Goal: Transaction & Acquisition: Subscribe to service/newsletter

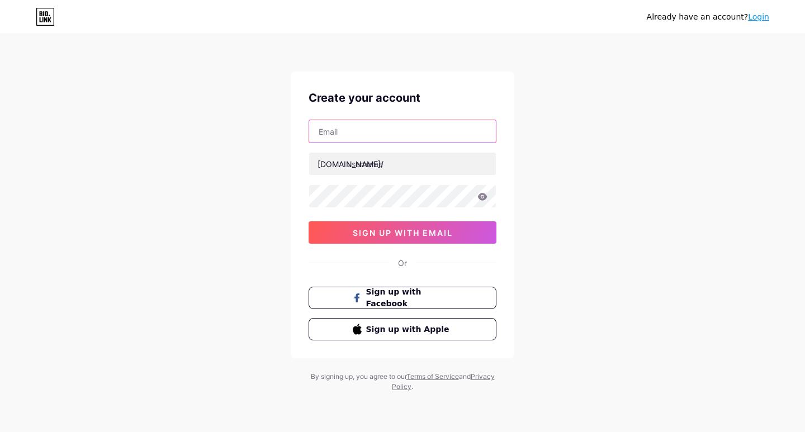
click at [345, 134] on input "text" at bounding box center [402, 131] width 187 height 22
click at [347, 134] on input "text" at bounding box center [402, 131] width 187 height 22
paste input "ubrajrawat92@gmail.com"
type input "ubrajrawat92@gmail.com"
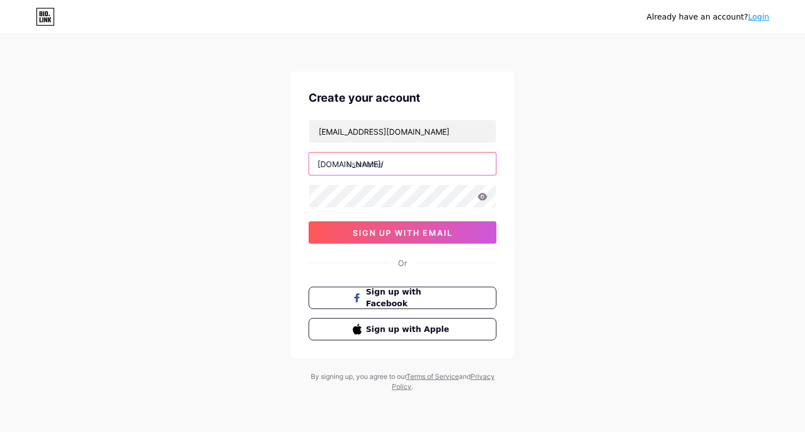
click at [385, 167] on input "text" at bounding box center [402, 164] width 187 height 22
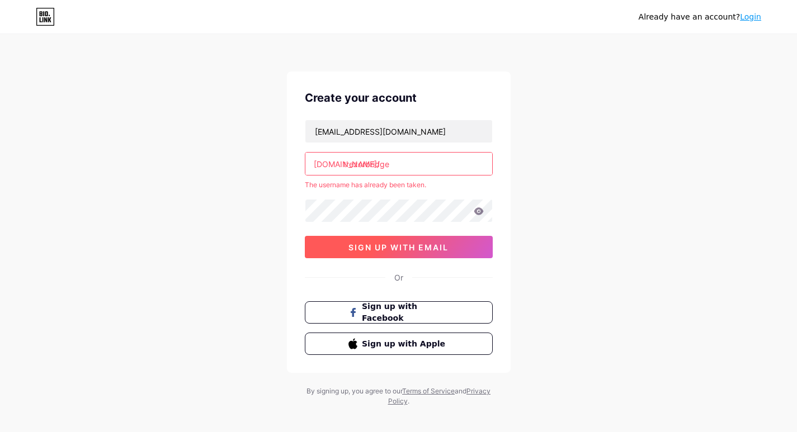
click at [417, 252] on span "sign up with email" at bounding box center [398, 248] width 100 height 10
click at [364, 163] on input "trezorbridge" at bounding box center [398, 164] width 187 height 22
click at [360, 164] on input "trezorbridge" at bounding box center [398, 164] width 187 height 22
type input "trezrbridge"
click at [433, 244] on span "sign up with email" at bounding box center [398, 248] width 100 height 10
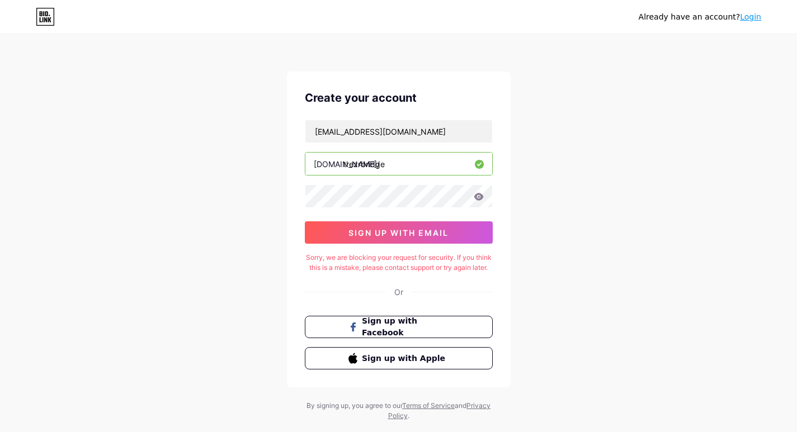
click at [424, 174] on input "trezrbridge" at bounding box center [398, 164] width 187 height 22
drag, startPoint x: 426, startPoint y: 140, endPoint x: 242, endPoint y: 139, distance: 183.4
click at [243, 140] on div "Already have an account? Login Create your account ubrajrawat92@gmail.com bio.l…" at bounding box center [398, 228] width 797 height 457
paste input "zartucaspi@necub"
click at [420, 234] on span "sign up with email" at bounding box center [398, 233] width 100 height 10
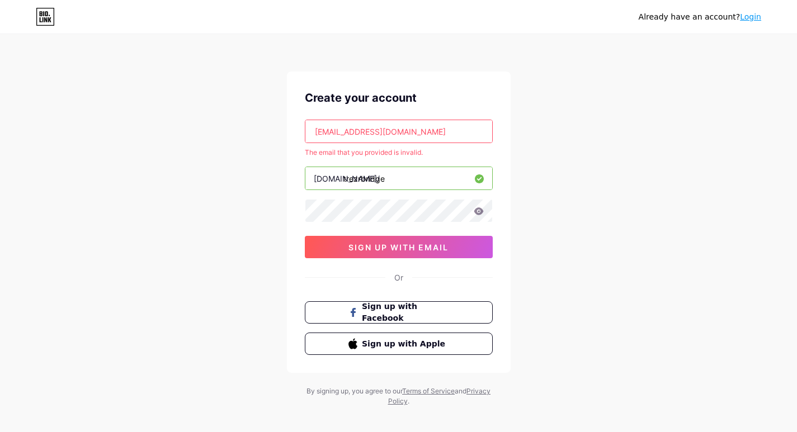
drag, startPoint x: 422, startPoint y: 138, endPoint x: 182, endPoint y: 135, distance: 239.9
click at [184, 136] on div "Already have an account? Login Create your account zartucaspi@necub.com The ema…" at bounding box center [398, 221] width 797 height 442
paste input "saritarawat7999v@gmail"
type input "saritarawat7999v@gmail.com"
click at [460, 247] on button "sign up with email" at bounding box center [399, 247] width 188 height 22
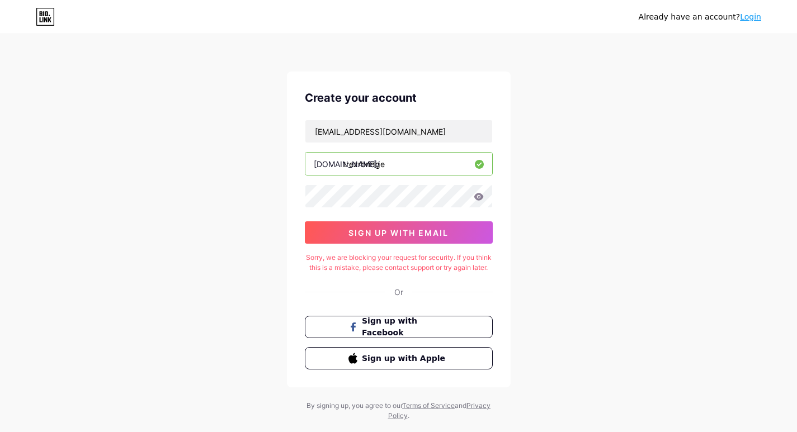
click at [48, 19] on icon at bounding box center [49, 19] width 3 height 5
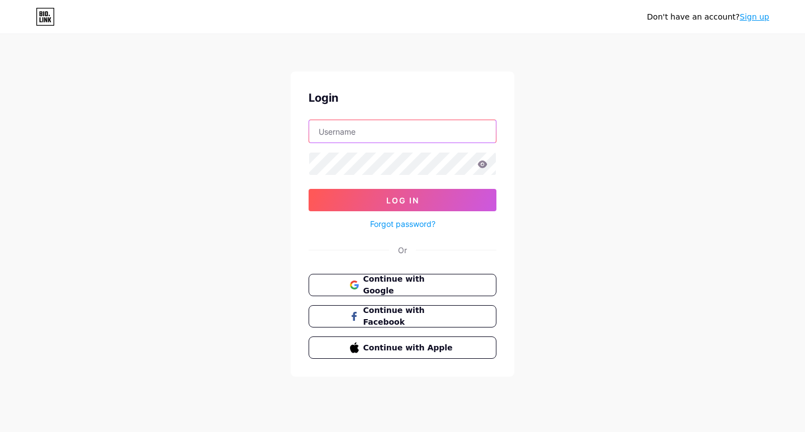
click at [357, 137] on input "text" at bounding box center [402, 131] width 187 height 22
paste input "[EMAIL_ADDRESS][DOMAIN_NAME]"
type input "ubrajrawat92@gmail.com"
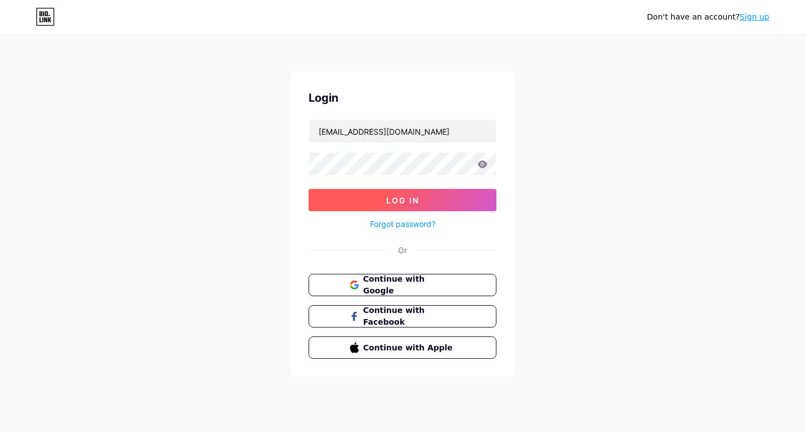
click at [434, 198] on button "Log In" at bounding box center [403, 200] width 188 height 22
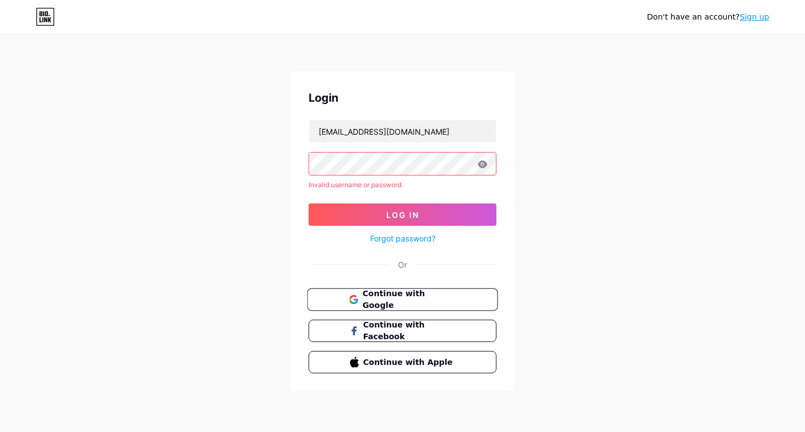
click at [439, 296] on span "Continue with Google" at bounding box center [408, 300] width 93 height 24
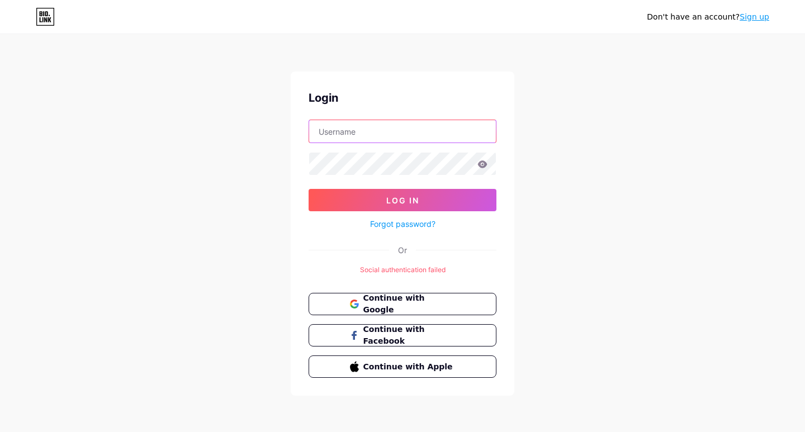
click at [361, 124] on input "text" at bounding box center [402, 131] width 187 height 22
paste input "saritarawat7999v@gmail.com"
type input "saritarawat7999v@gmail.com"
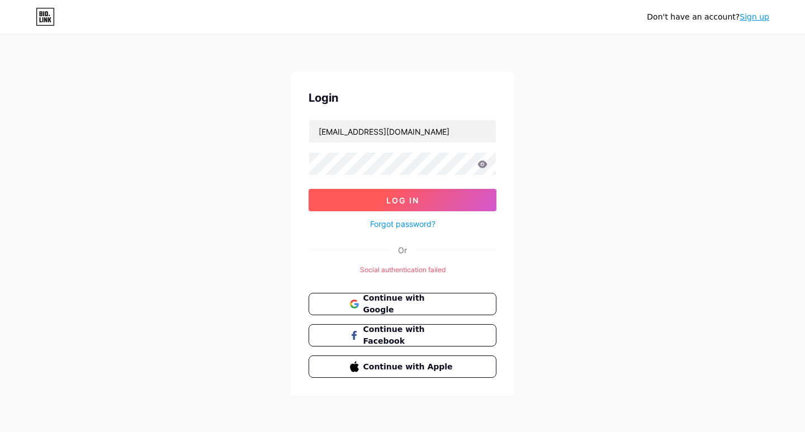
click at [413, 200] on span "Log In" at bounding box center [402, 201] width 33 height 10
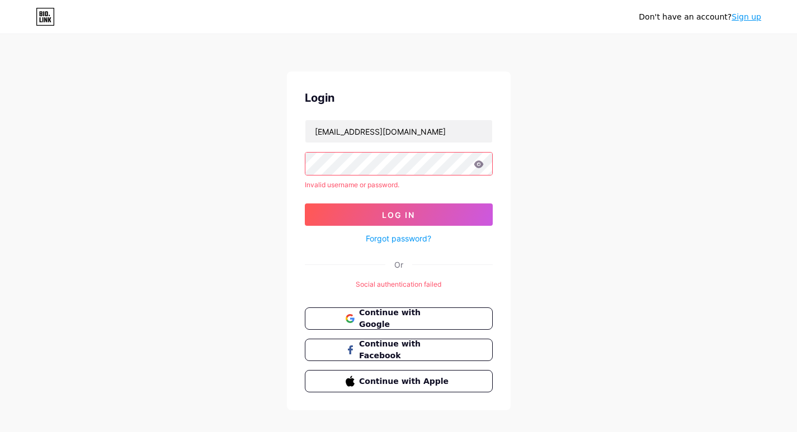
click at [457, 305] on div "Login saritarawat7999v@gmail.com Invalid username or password. Log In Forgot pa…" at bounding box center [399, 241] width 224 height 339
click at [441, 315] on span "Continue with Google" at bounding box center [404, 319] width 93 height 24
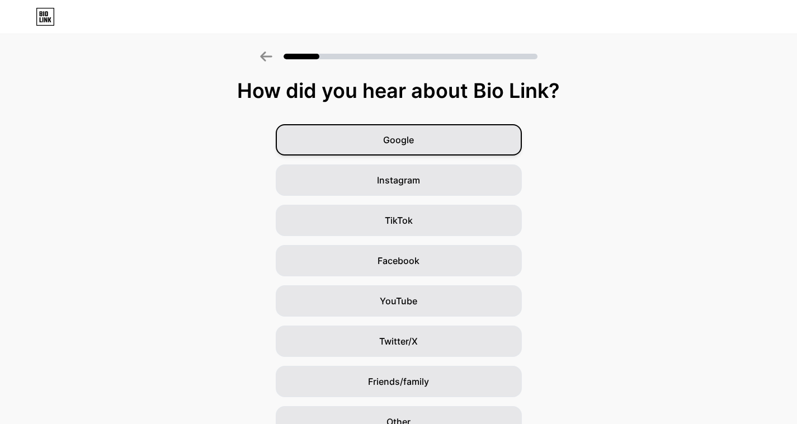
click at [398, 143] on span "Google" at bounding box center [398, 139] width 31 height 13
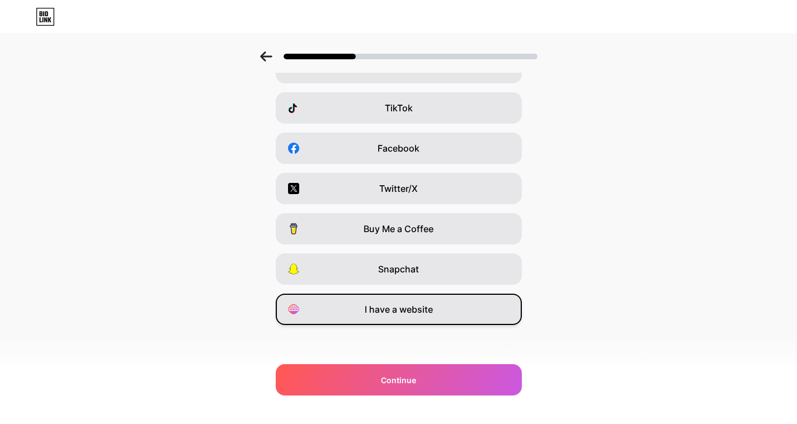
scroll to position [114, 0]
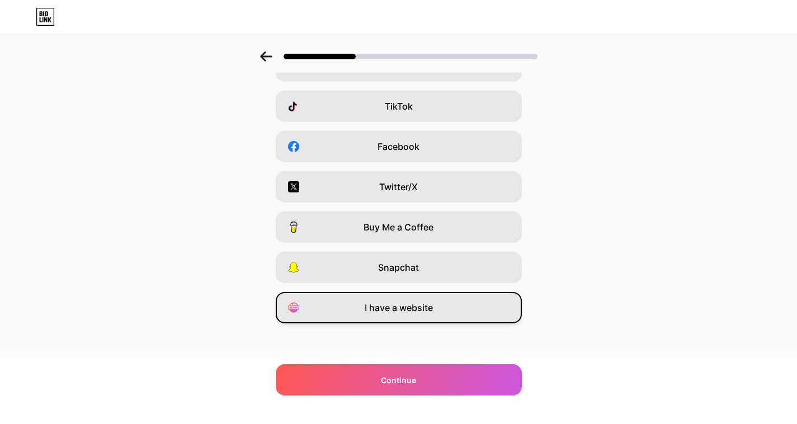
click at [451, 309] on div "I have a website" at bounding box center [399, 307] width 246 height 31
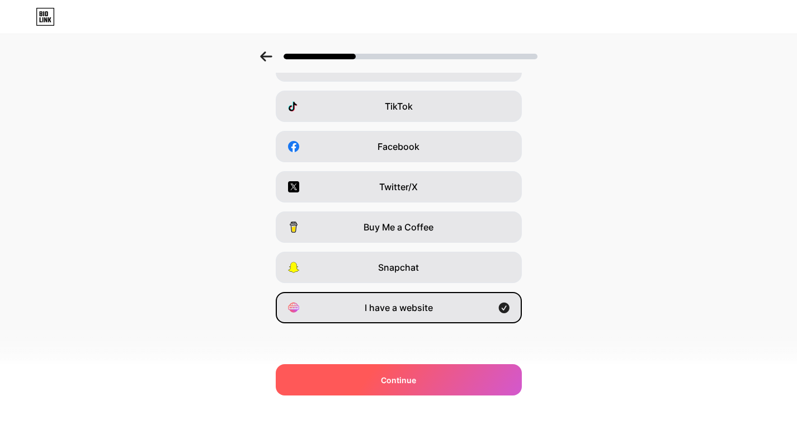
click at [461, 376] on div "Continue" at bounding box center [399, 379] width 246 height 31
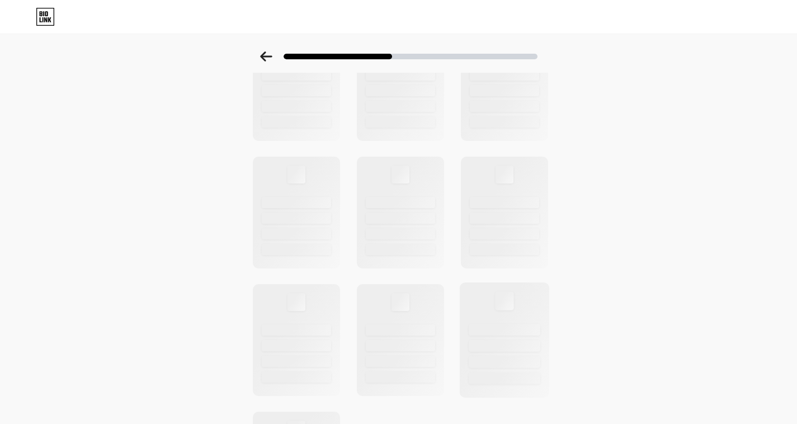
scroll to position [0, 0]
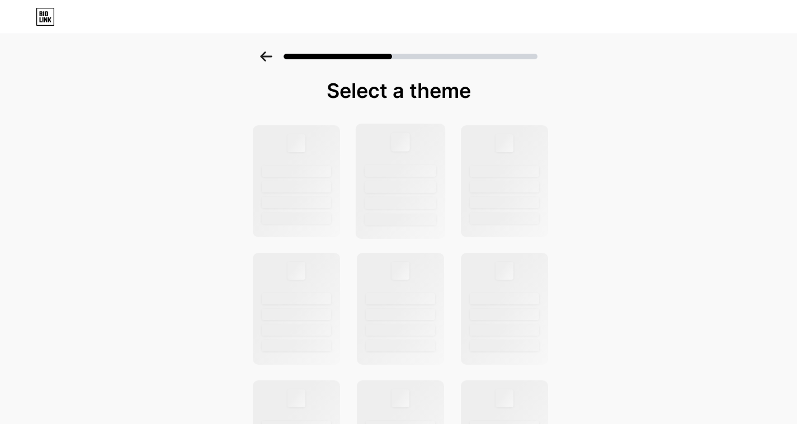
click at [362, 192] on div at bounding box center [400, 181] width 90 height 115
click at [391, 185] on div at bounding box center [401, 187] width 72 height 12
click at [341, 195] on div at bounding box center [296, 181] width 90 height 115
drag, startPoint x: 503, startPoint y: 218, endPoint x: 455, endPoint y: 266, distance: 67.2
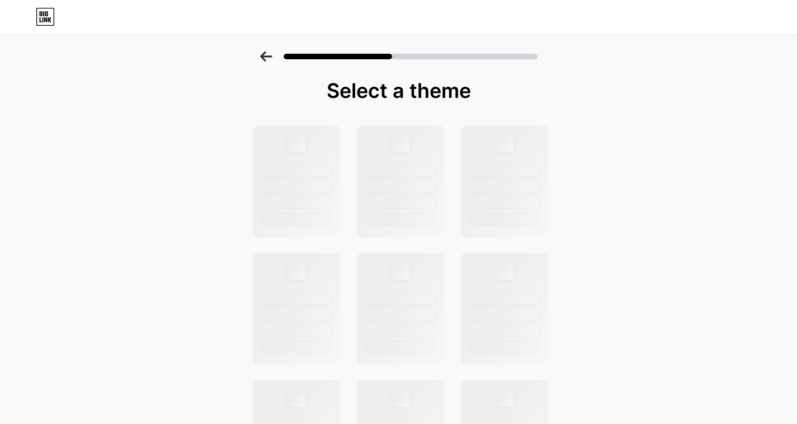
click at [503, 221] on div at bounding box center [504, 218] width 69 height 11
click at [438, 276] on div at bounding box center [400, 308] width 90 height 115
click at [323, 153] on div at bounding box center [296, 181] width 90 height 115
click at [413, 173] on div at bounding box center [401, 171] width 72 height 12
click at [412, 313] on div at bounding box center [400, 308] width 90 height 115
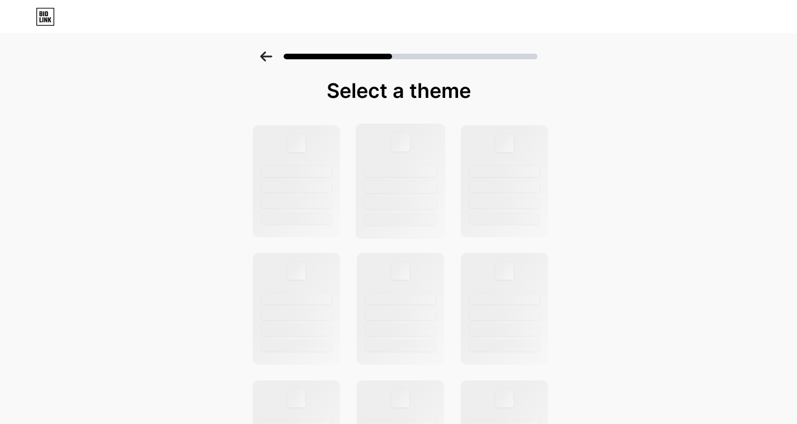
click at [400, 178] on div at bounding box center [400, 181] width 90 height 115
drag, startPoint x: 521, startPoint y: 194, endPoint x: 526, endPoint y: 204, distance: 11.3
click at [521, 196] on div at bounding box center [504, 181] width 90 height 115
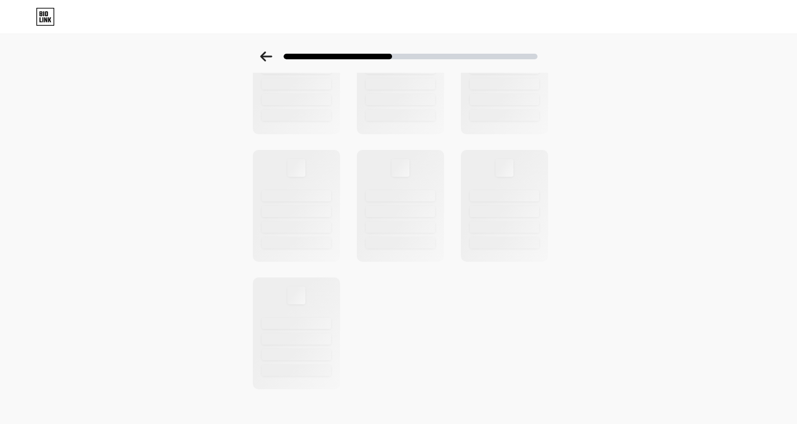
scroll to position [369, 0]
click at [45, 19] on icon at bounding box center [45, 19] width 3 height 5
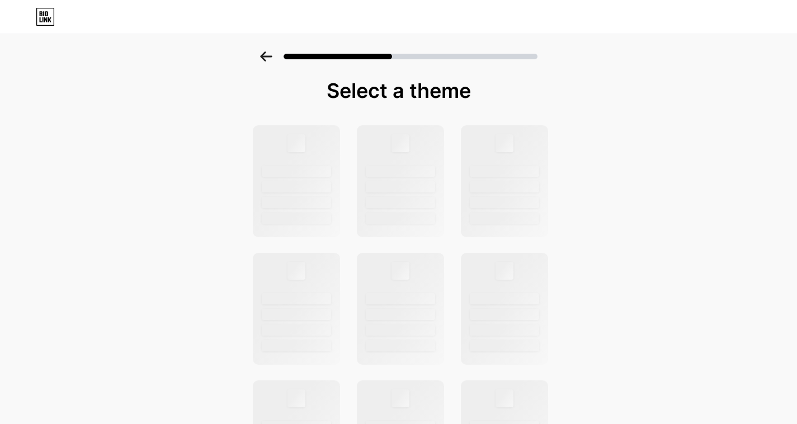
click at [267, 53] on icon at bounding box center [266, 56] width 12 height 10
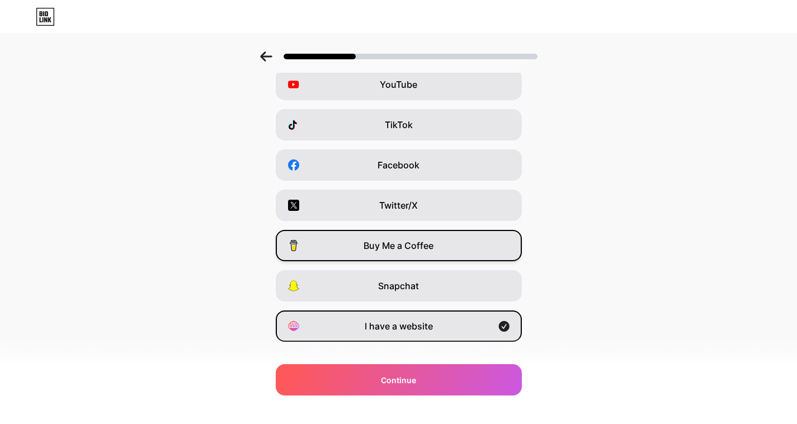
scroll to position [114, 0]
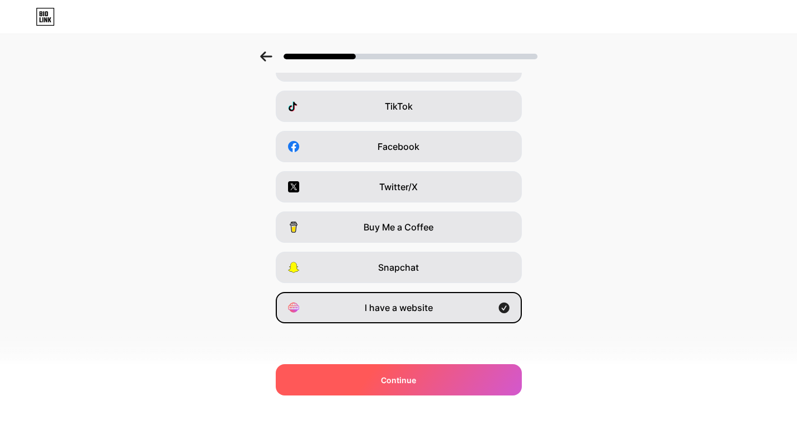
click at [437, 374] on div "Continue" at bounding box center [399, 379] width 246 height 31
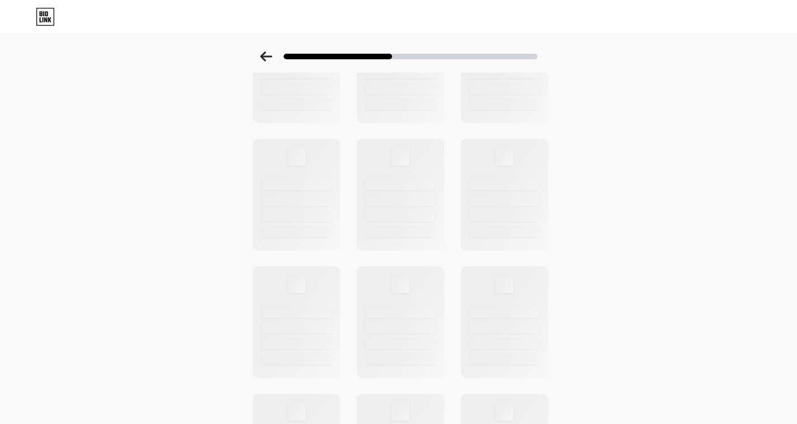
scroll to position [0, 0]
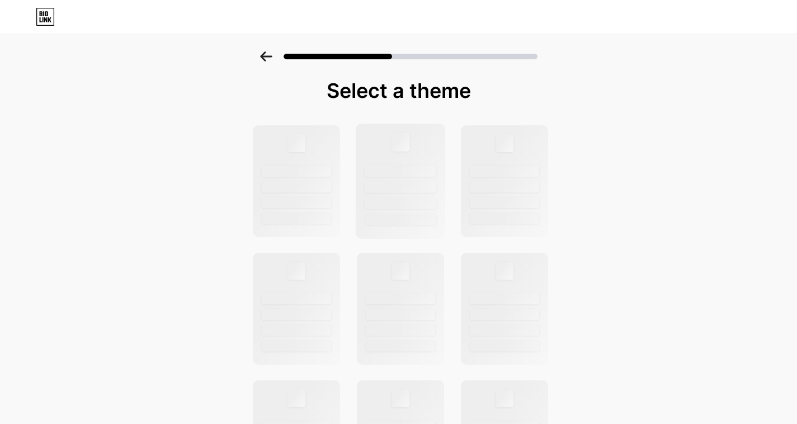
click at [436, 188] on div at bounding box center [401, 187] width 72 height 12
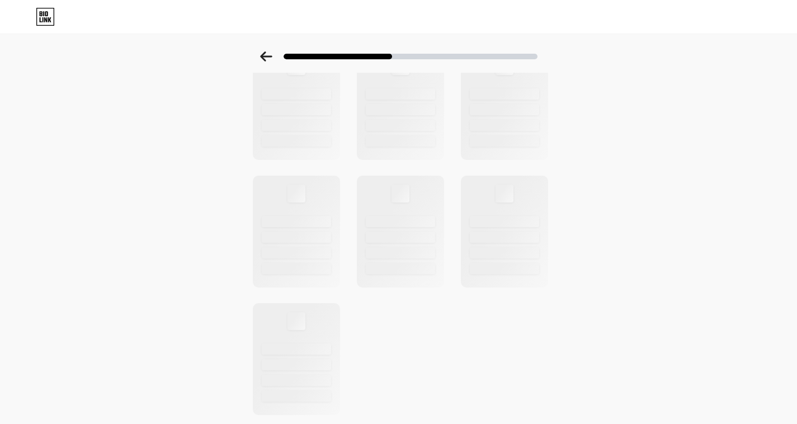
scroll to position [369, 0]
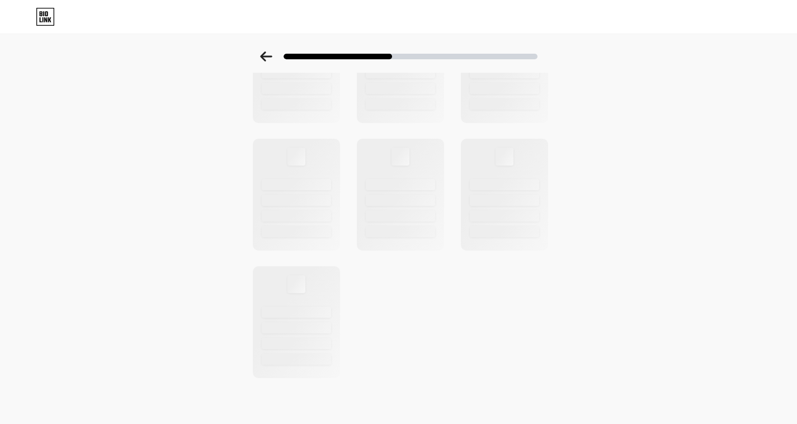
click at [413, 302] on div at bounding box center [399, 67] width 308 height 624
drag, startPoint x: 412, startPoint y: 356, endPoint x: 364, endPoint y: 356, distance: 47.5
click at [402, 360] on div at bounding box center [399, 67] width 308 height 624
drag, startPoint x: 280, startPoint y: 335, endPoint x: 303, endPoint y: 263, distance: 75.2
click at [280, 334] on div at bounding box center [296, 322] width 90 height 115
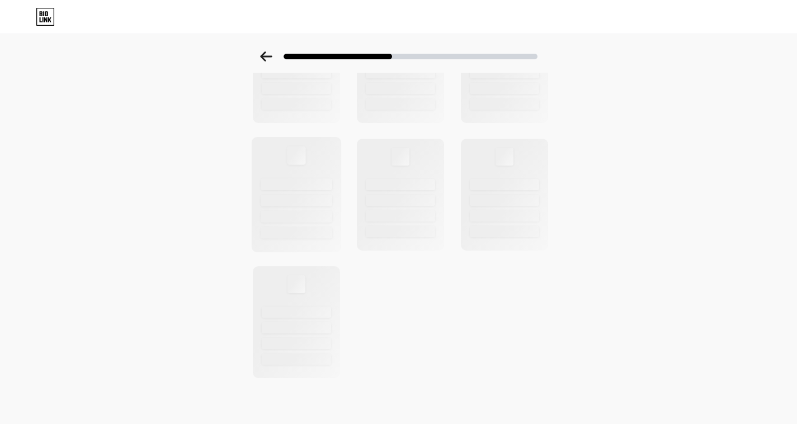
click at [311, 234] on div at bounding box center [297, 233] width 72 height 12
click at [409, 225] on div at bounding box center [400, 194] width 90 height 115
click at [331, 223] on div at bounding box center [296, 194] width 90 height 115
click at [322, 220] on div at bounding box center [297, 217] width 72 height 12
click at [353, 136] on div at bounding box center [399, 67] width 308 height 624
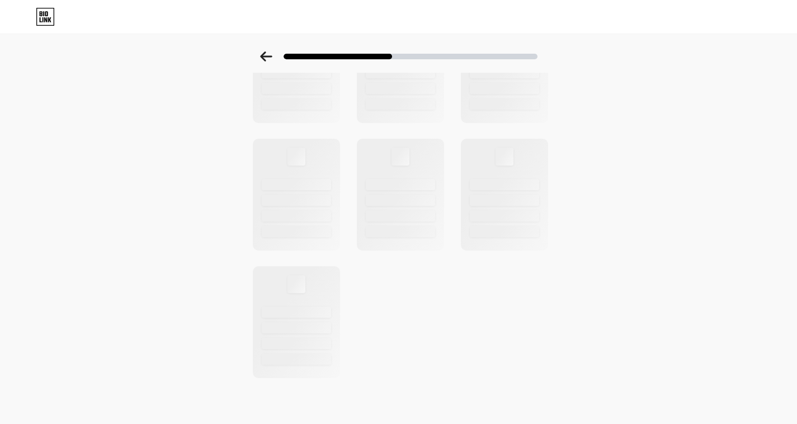
click at [50, 16] on icon at bounding box center [45, 17] width 19 height 18
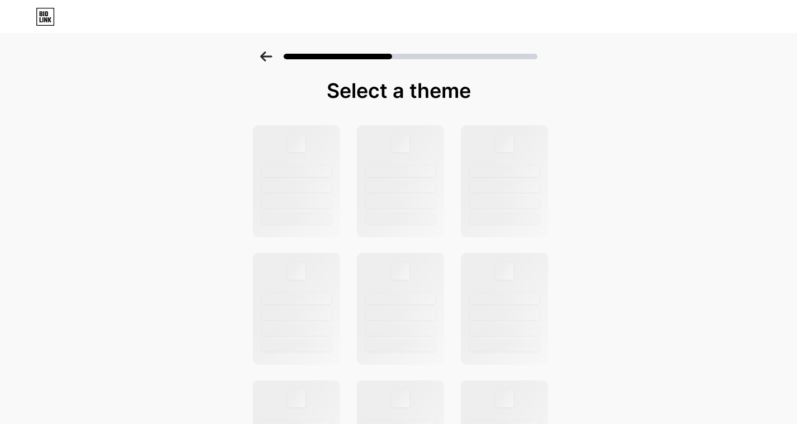
drag, startPoint x: 200, startPoint y: 69, endPoint x: 200, endPoint y: 40, distance: 29.1
click at [200, 69] on div at bounding box center [398, 53] width 797 height 39
click at [46, 21] on icon at bounding box center [45, 19] width 3 height 5
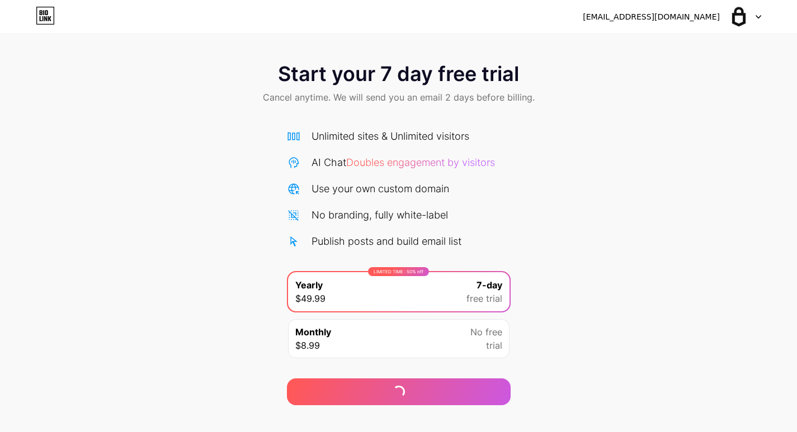
click at [43, 13] on icon at bounding box center [45, 16] width 19 height 18
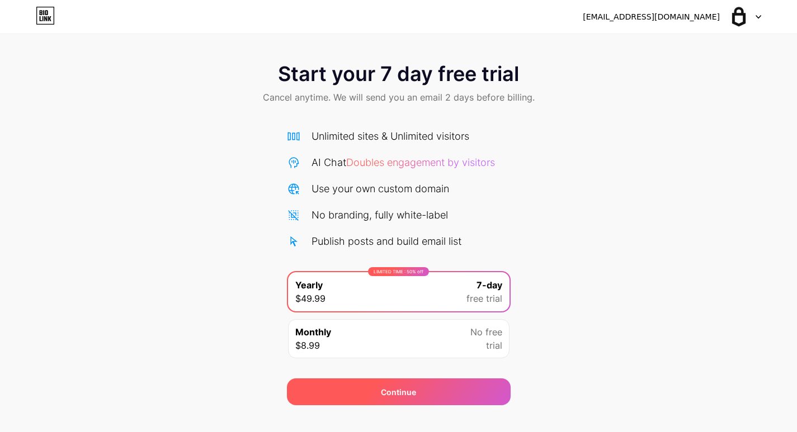
click at [414, 394] on div "Continue" at bounding box center [398, 392] width 35 height 12
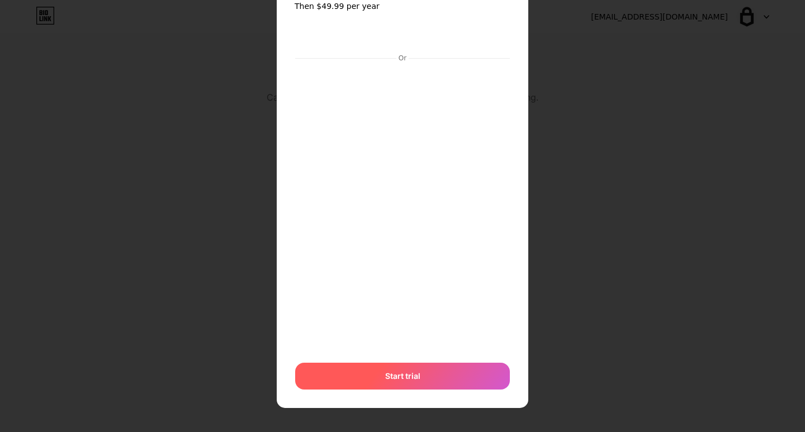
scroll to position [61, 0]
click at [436, 372] on div "Start trial" at bounding box center [402, 375] width 215 height 27
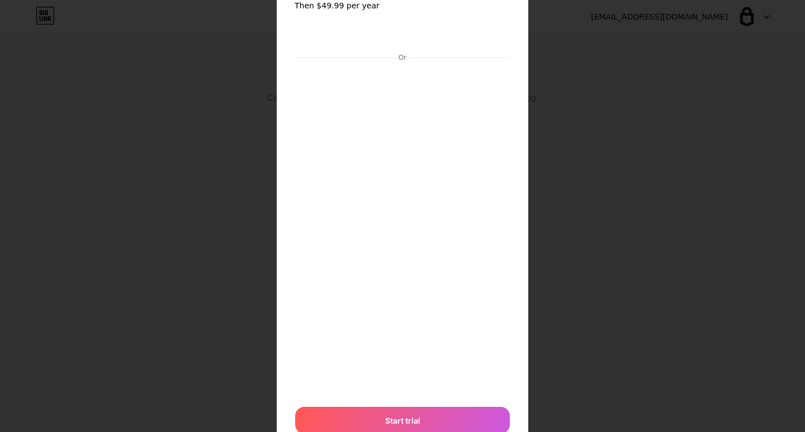
scroll to position [111, 0]
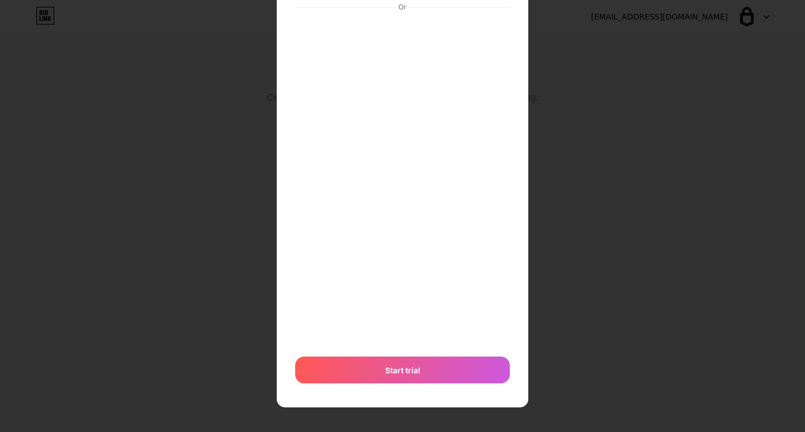
click at [588, 341] on div "7 days free Then $49.99 per year Or Start trial" at bounding box center [402, 161] width 805 height 544
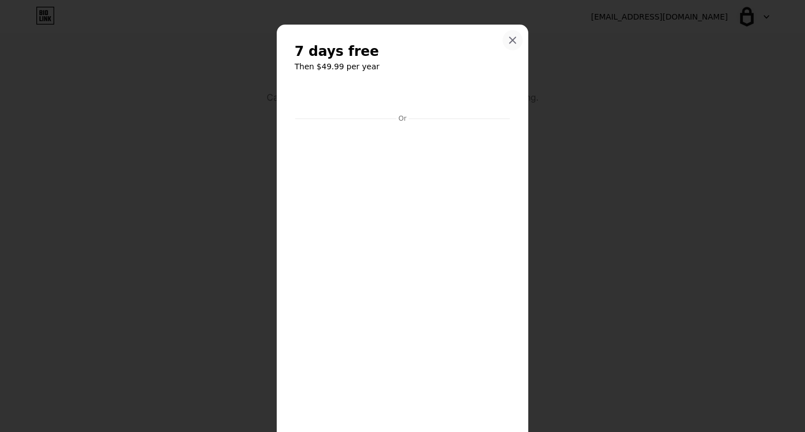
click at [513, 37] on div at bounding box center [513, 40] width 20 height 20
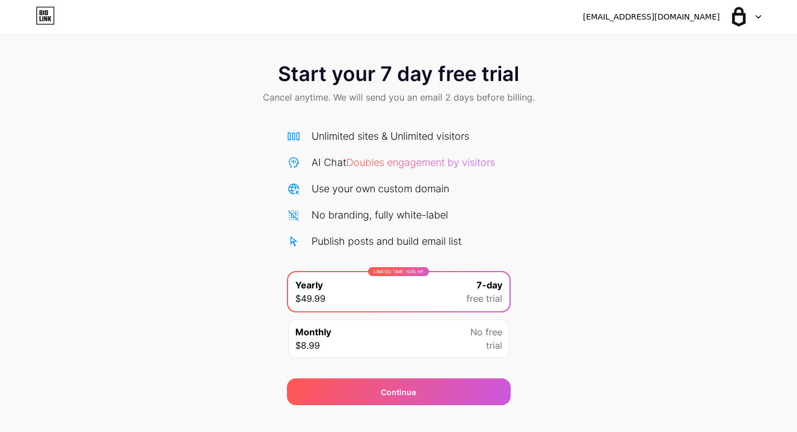
click at [760, 15] on icon at bounding box center [759, 17] width 6 height 4
click at [646, 47] on li "Logout" at bounding box center [691, 46] width 139 height 30
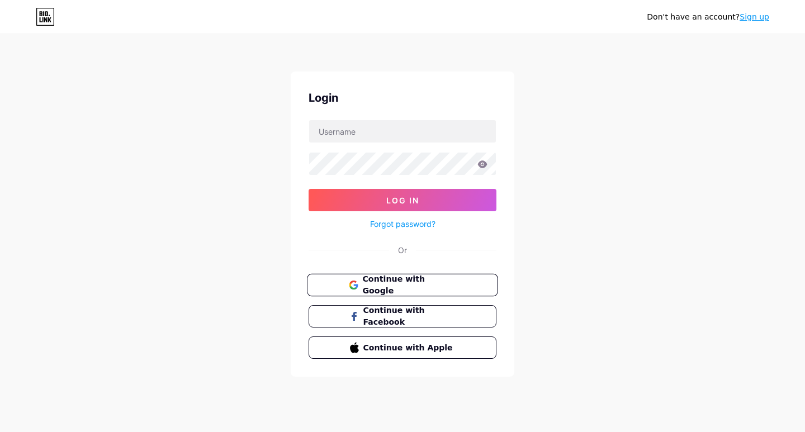
click at [408, 288] on span "Continue with Google" at bounding box center [408, 285] width 93 height 24
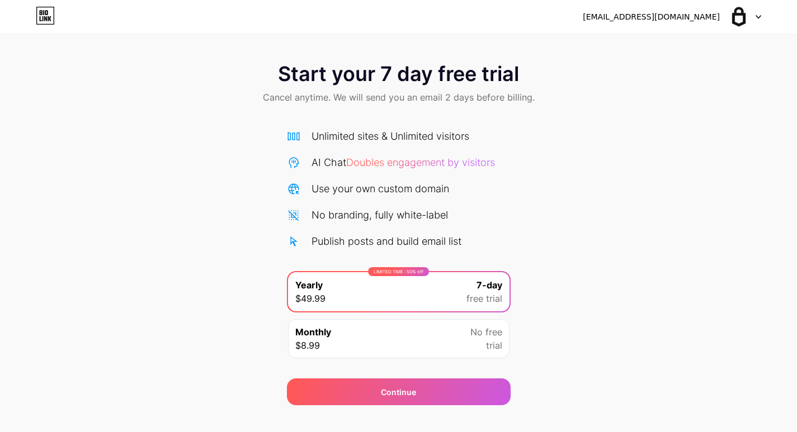
click at [441, 330] on div "Monthly $8.99 No free trial" at bounding box center [398, 338] width 221 height 39
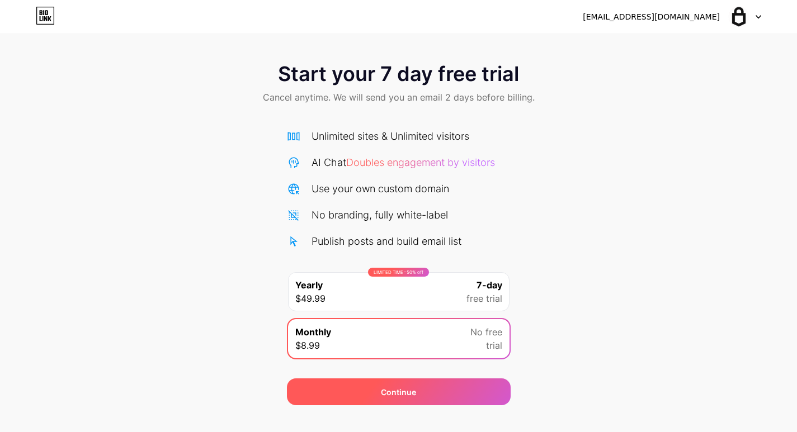
click at [451, 399] on div "Continue" at bounding box center [399, 392] width 224 height 27
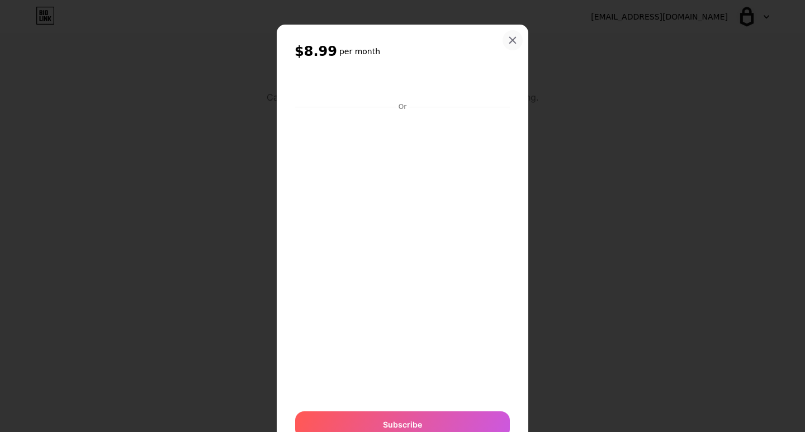
click at [512, 40] on icon at bounding box center [512, 40] width 9 height 9
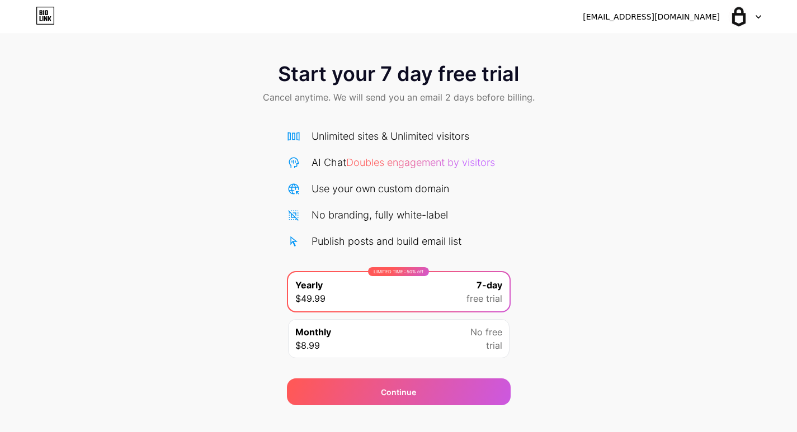
click at [44, 21] on icon at bounding box center [45, 16] width 19 height 18
